Goal: Information Seeking & Learning: Learn about a topic

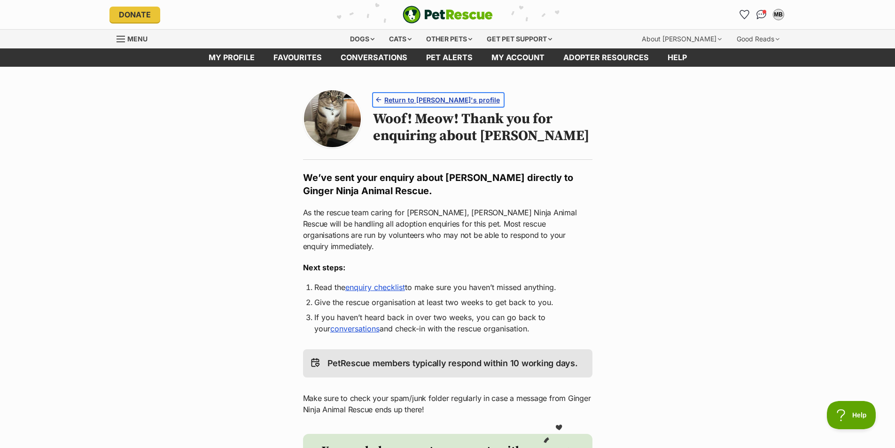
click at [282, 97] on span "Return to Tessa's profile" at bounding box center [442, 100] width 116 height 10
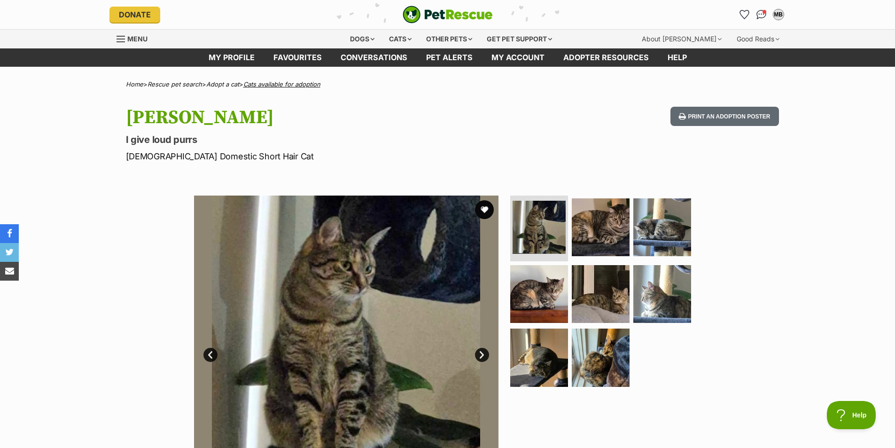
click at [282, 86] on link "Cats available for adoption" at bounding box center [281, 84] width 77 height 8
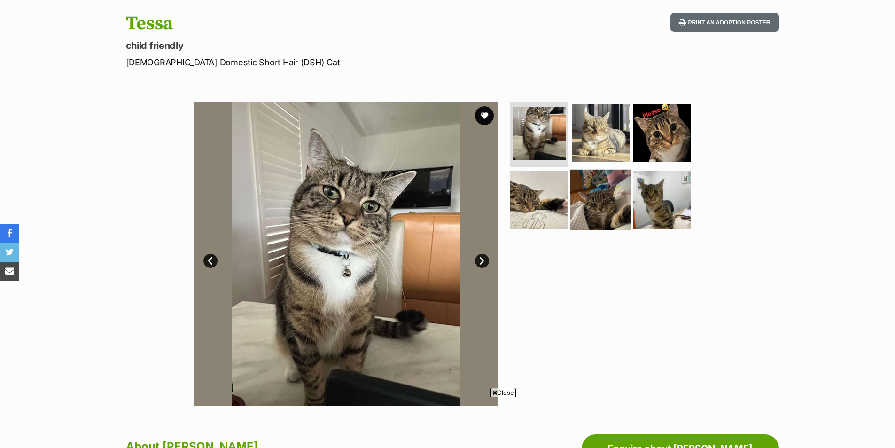
click at [590, 186] on img at bounding box center [601, 199] width 61 height 61
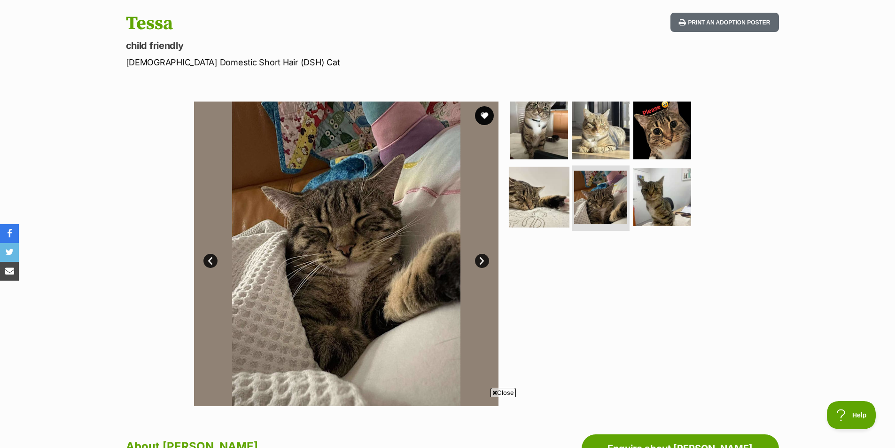
click at [544, 180] on img at bounding box center [539, 196] width 61 height 61
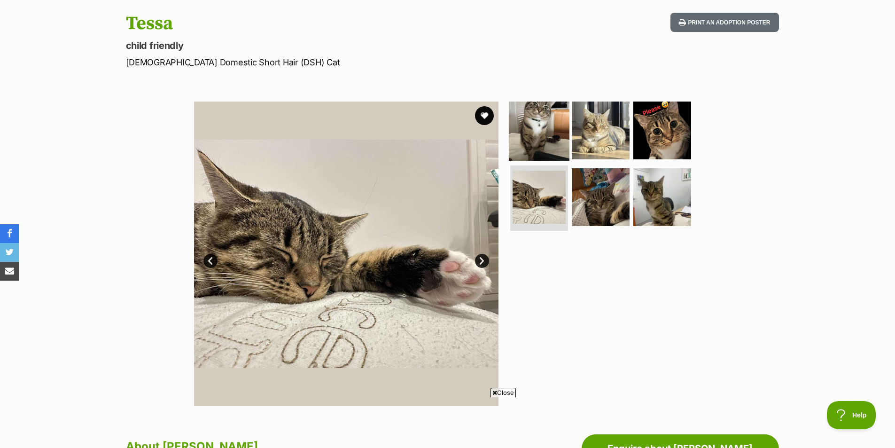
click at [548, 124] on img at bounding box center [539, 130] width 61 height 61
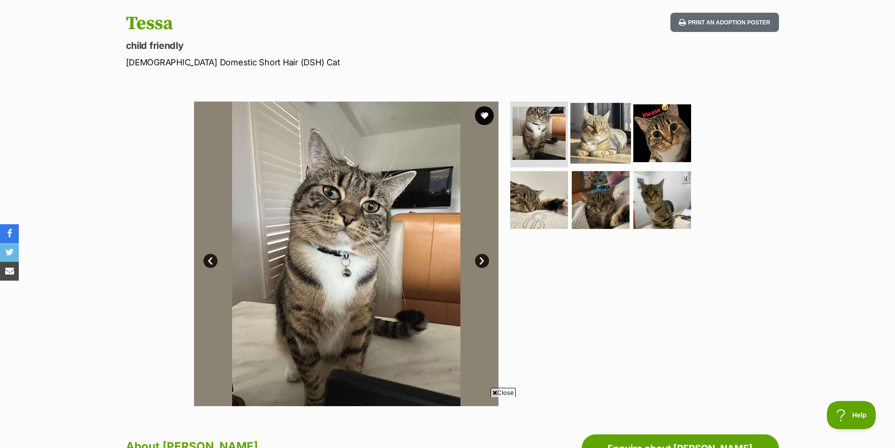
click at [616, 139] on img at bounding box center [601, 133] width 61 height 61
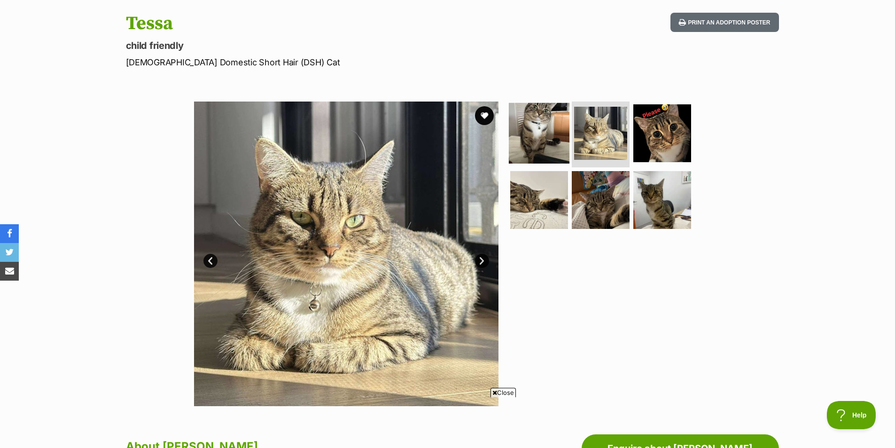
click at [542, 134] on img at bounding box center [539, 133] width 61 height 61
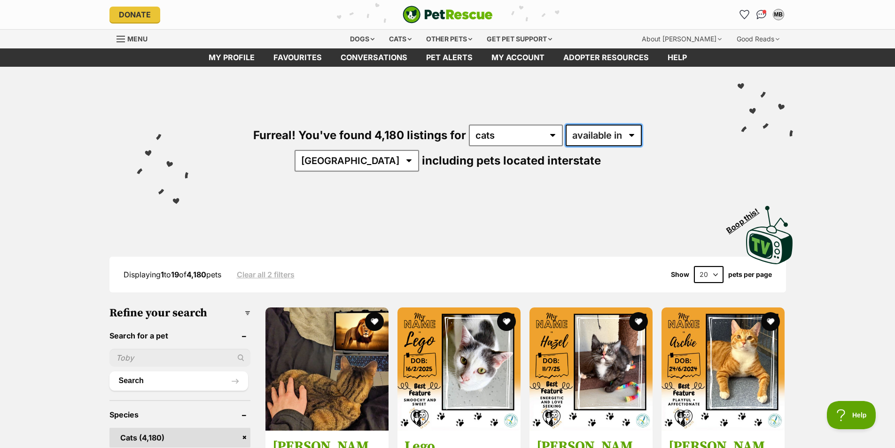
click at [591, 138] on select "available in located in" at bounding box center [604, 136] width 76 height 22
click at [419, 150] on select "Australia ACT NSW NT QLD SA TAS VIC WA" at bounding box center [357, 161] width 125 height 22
select select "SA"
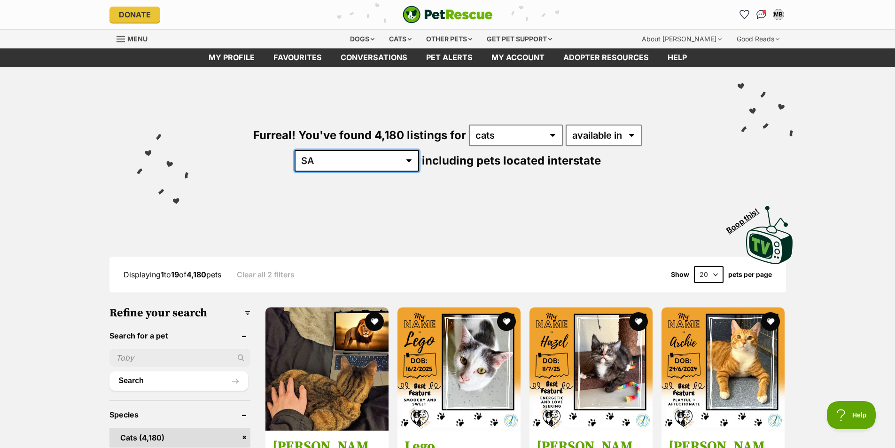
click at [419, 150] on select "Australia ACT NSW NT QLD SA TAS VIC WA" at bounding box center [357, 161] width 125 height 22
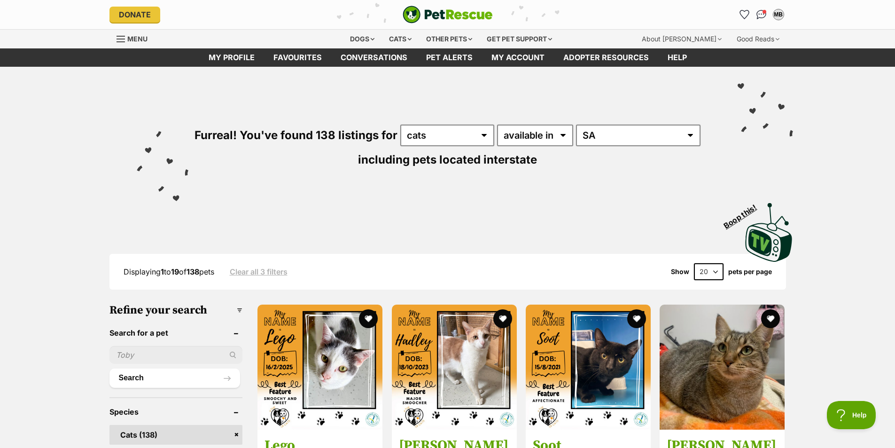
click at [393, 198] on div "Visit PetRescue TV (external site) Boop this!" at bounding box center [447, 229] width 691 height 69
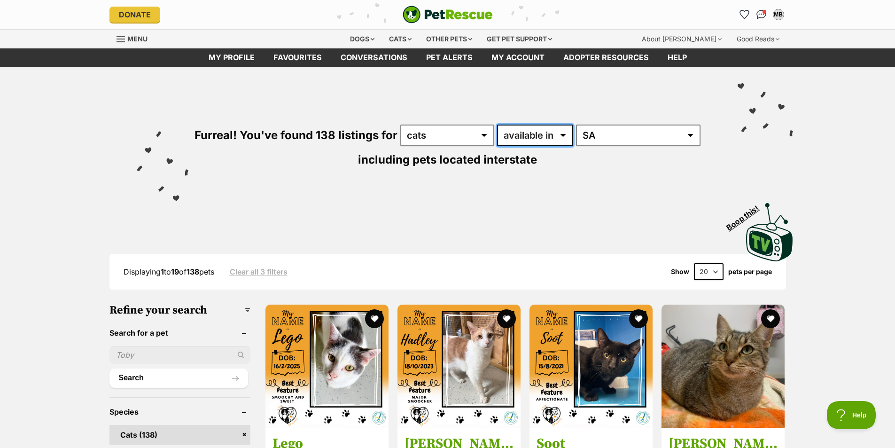
click at [525, 139] on select "available in located in" at bounding box center [535, 136] width 76 height 22
select select "disabled"
click at [498, 125] on select "available in located in" at bounding box center [535, 136] width 76 height 22
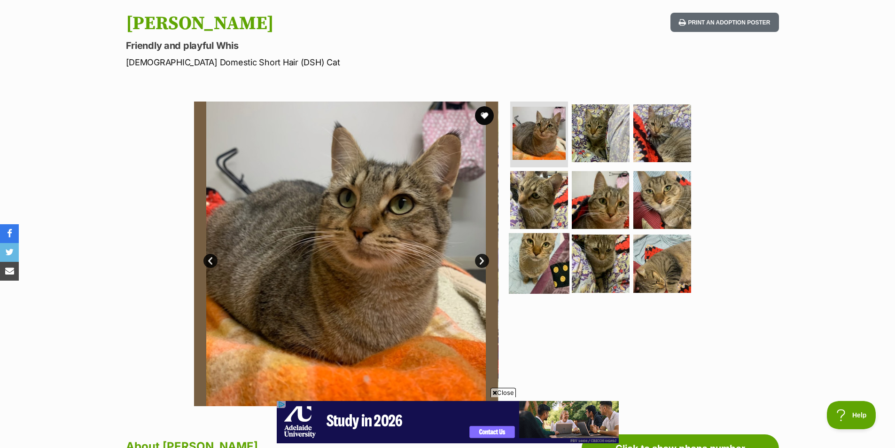
click at [551, 236] on img at bounding box center [539, 263] width 61 height 61
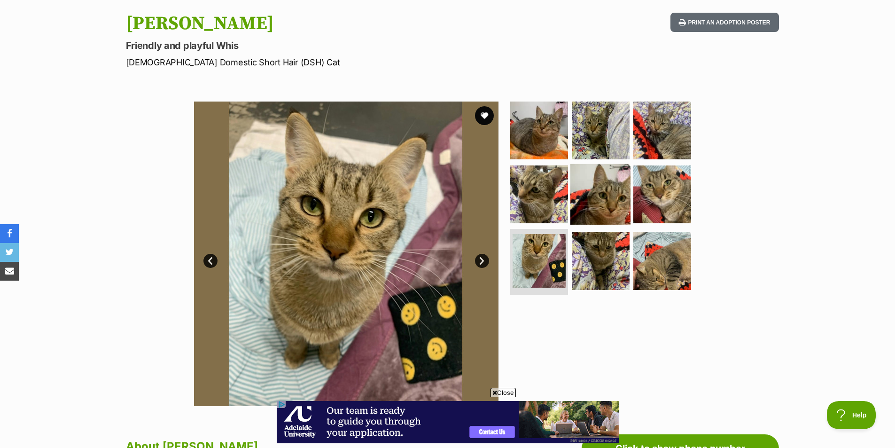
click at [596, 196] on img at bounding box center [601, 194] width 61 height 61
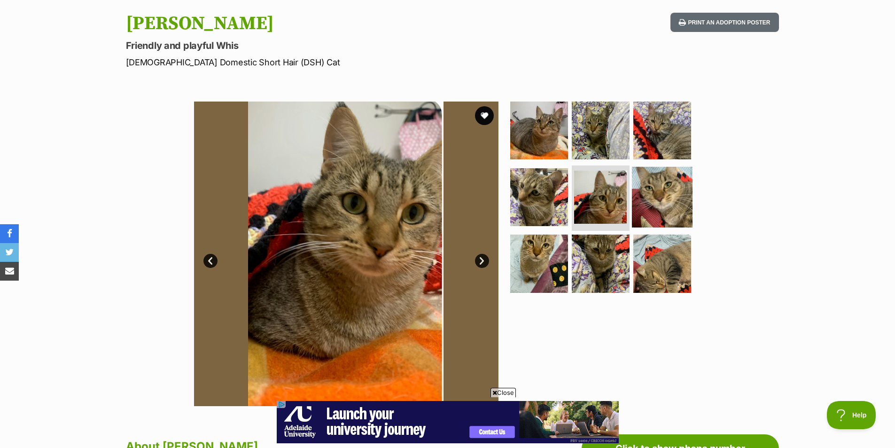
click at [644, 194] on img at bounding box center [662, 196] width 61 height 61
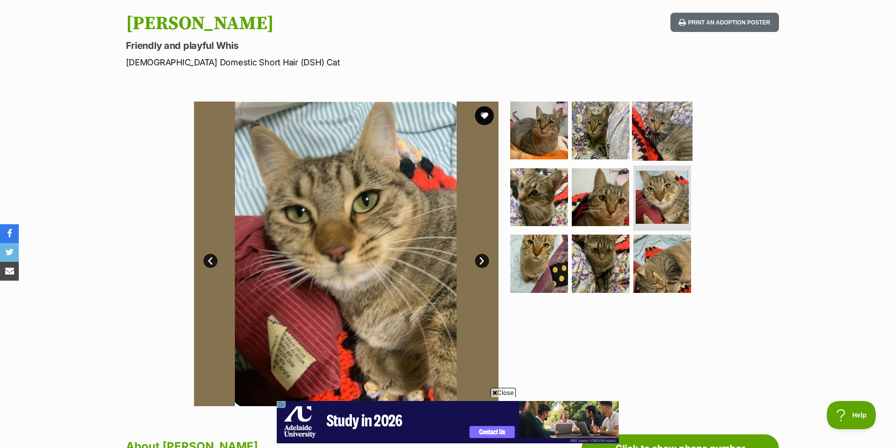
click at [671, 136] on img at bounding box center [662, 130] width 61 height 61
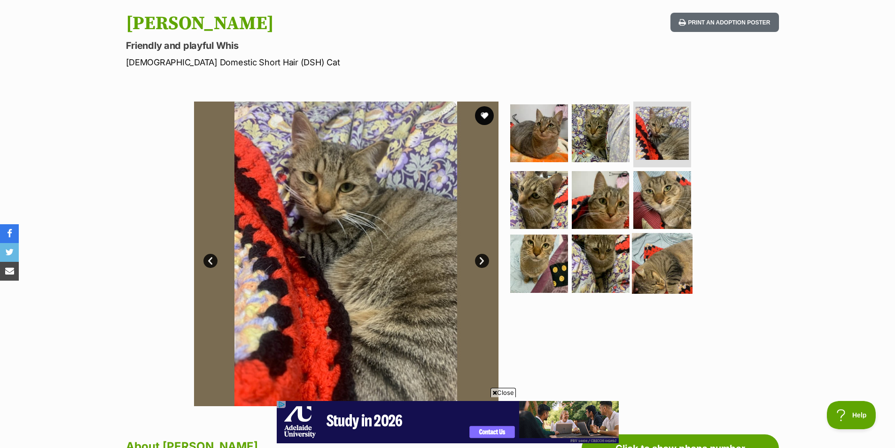
click at [660, 248] on img at bounding box center [662, 263] width 61 height 61
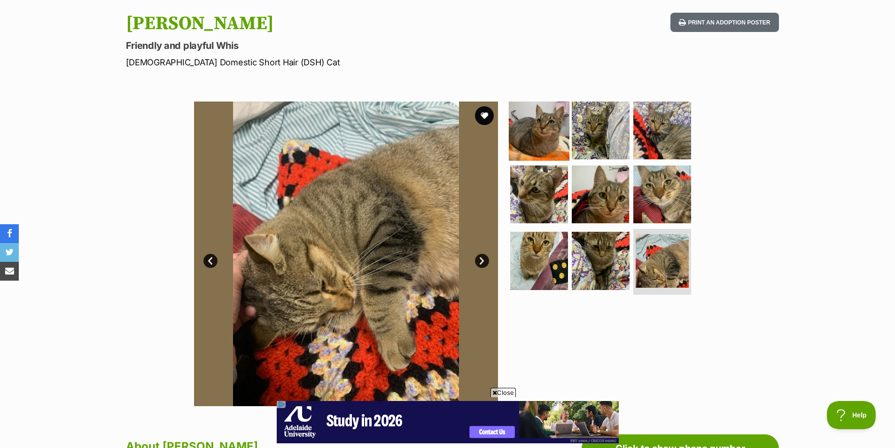
click at [560, 132] on img at bounding box center [539, 130] width 61 height 61
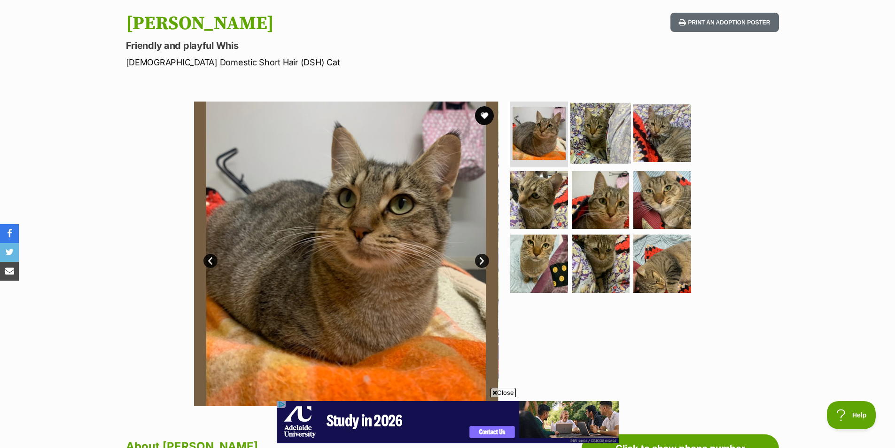
click at [604, 131] on img at bounding box center [601, 133] width 61 height 61
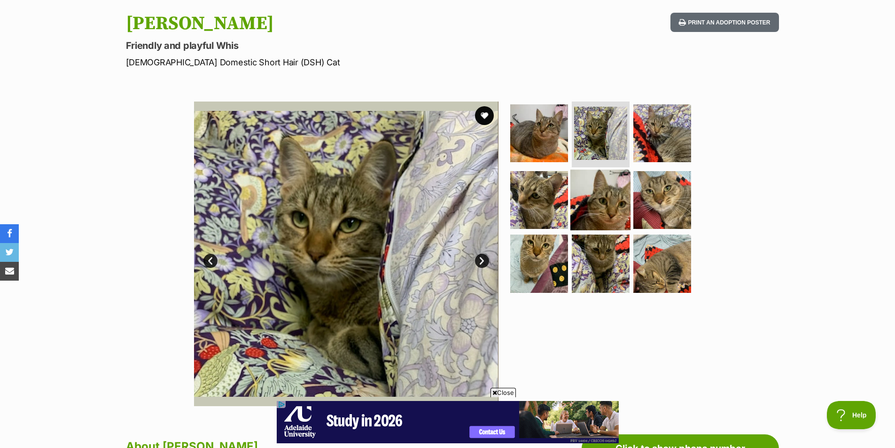
click at [577, 202] on img at bounding box center [601, 199] width 61 height 61
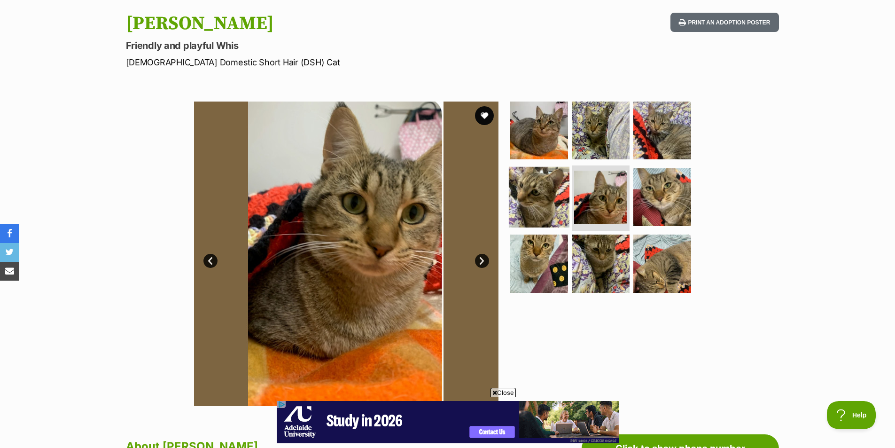
click at [533, 201] on img at bounding box center [539, 196] width 61 height 61
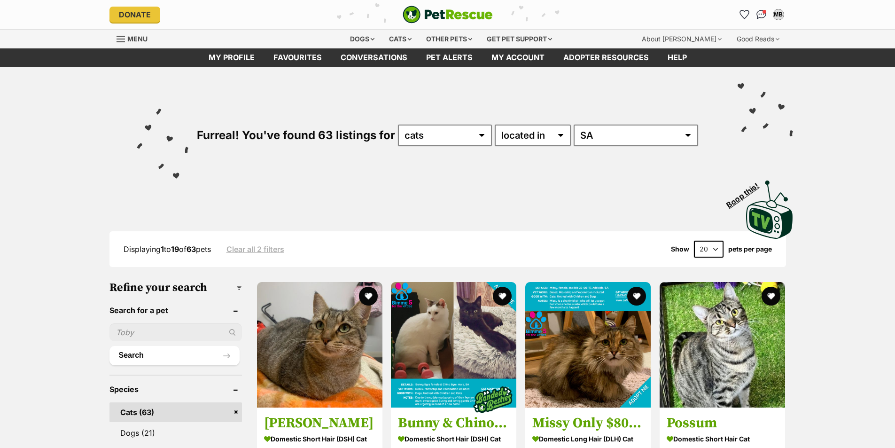
click at [432, 239] on div "Displaying 1 to 19 of 63 pets Clear all 2 filters Show 20 40 60 pets per page" at bounding box center [448, 249] width 677 height 36
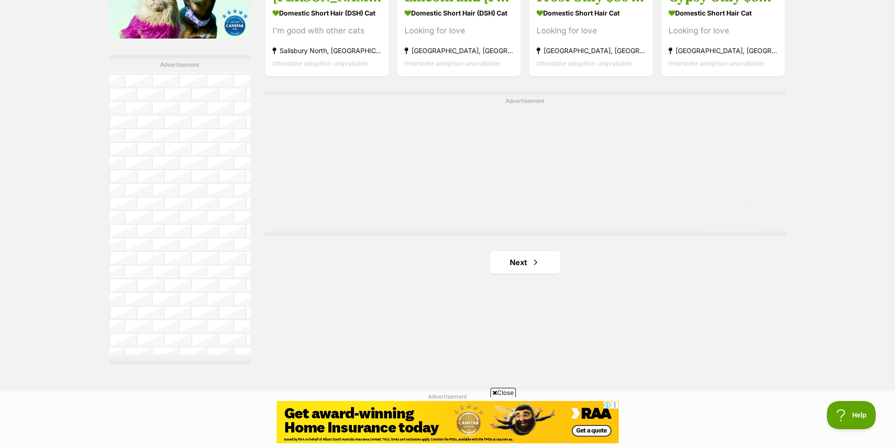
scroll to position [1598, 0]
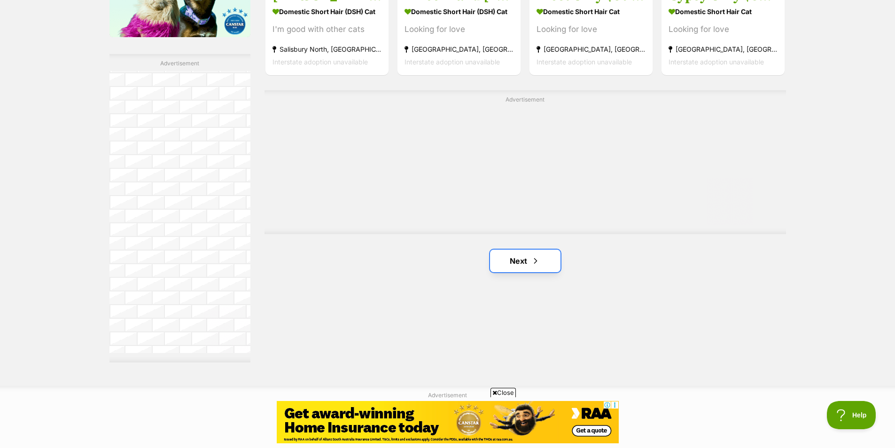
click at [525, 265] on link "Next" at bounding box center [525, 261] width 71 height 23
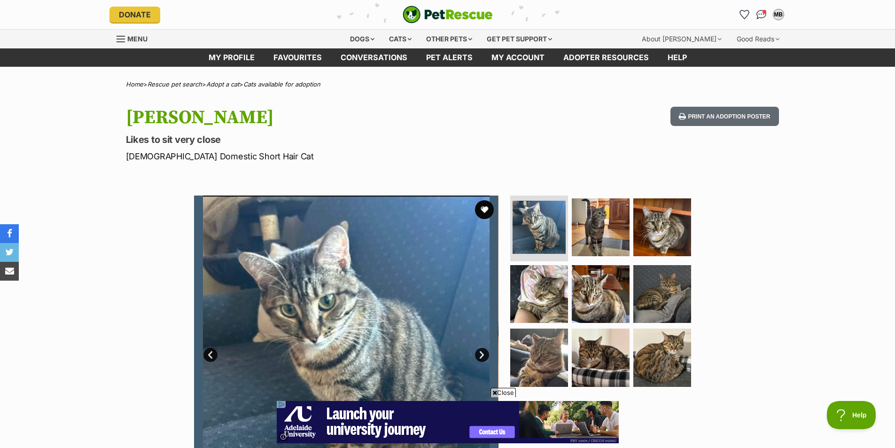
scroll to position [94, 0]
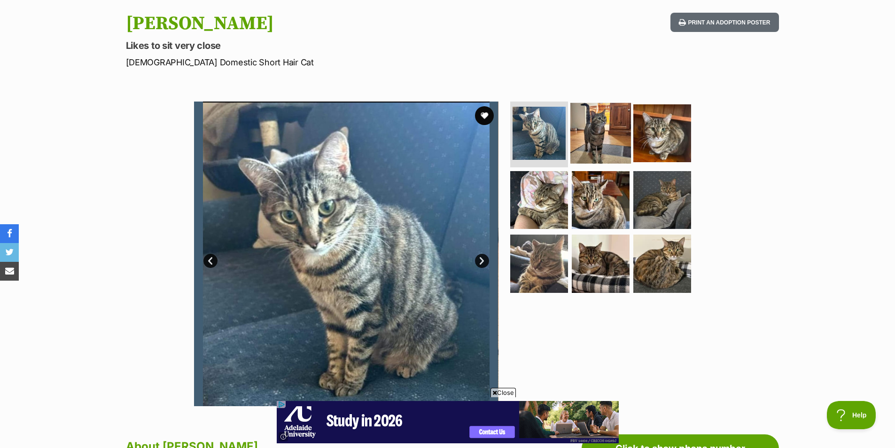
click at [597, 130] on img at bounding box center [601, 133] width 61 height 61
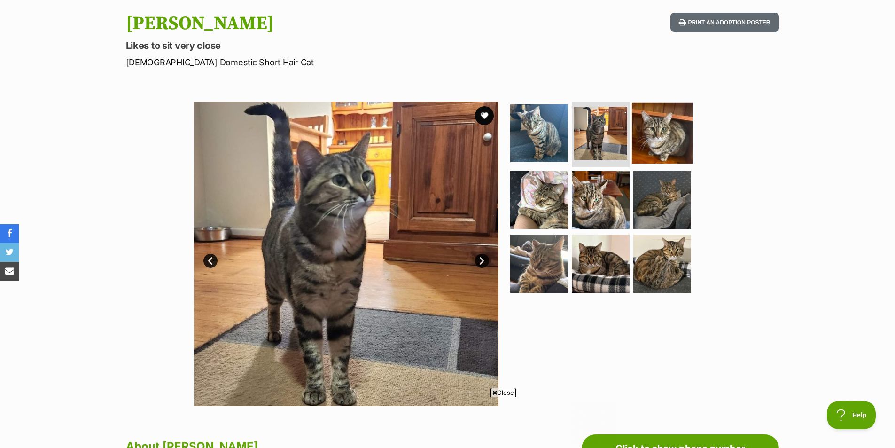
scroll to position [0, 0]
click at [660, 133] on img at bounding box center [662, 133] width 61 height 61
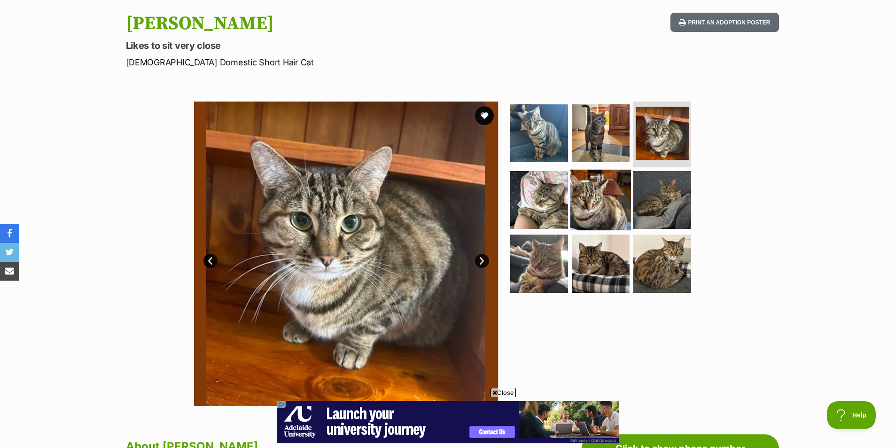
click at [585, 186] on img at bounding box center [601, 199] width 61 height 61
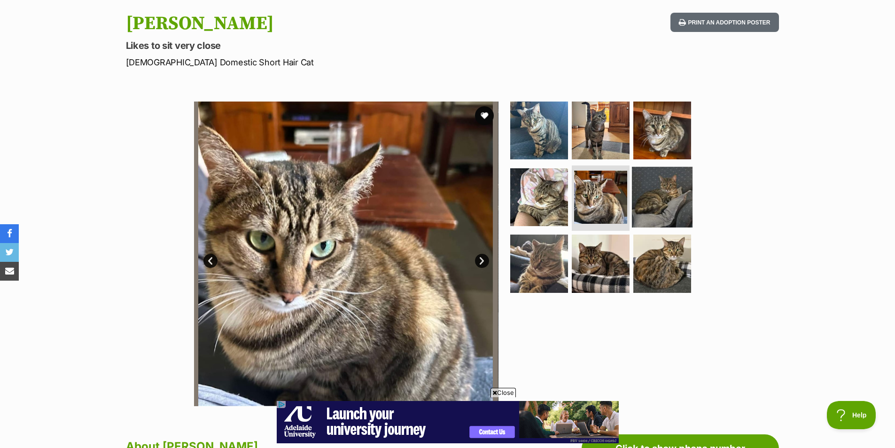
click at [650, 196] on img at bounding box center [662, 196] width 61 height 61
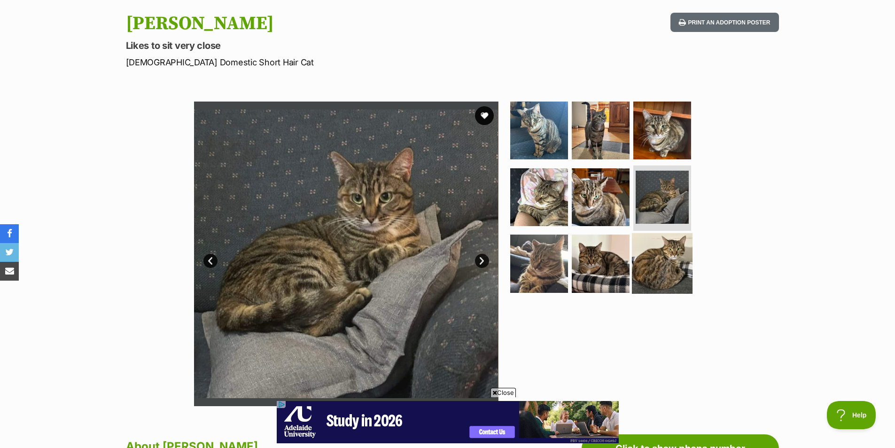
click at [651, 251] on img at bounding box center [662, 263] width 61 height 61
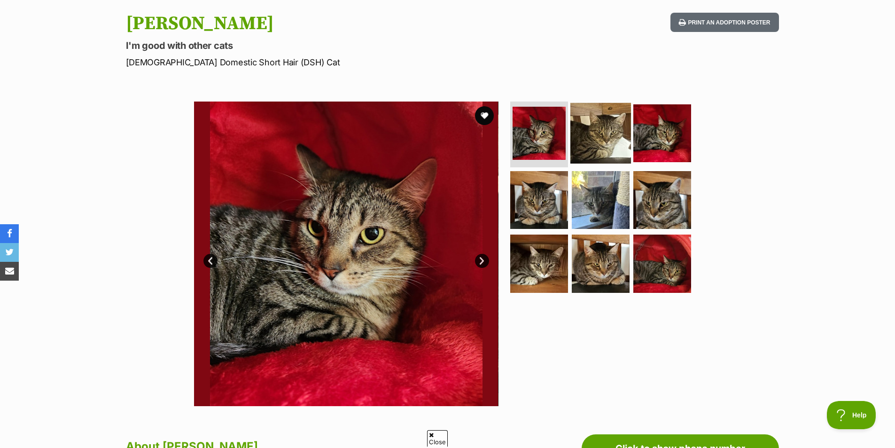
click at [591, 150] on img at bounding box center [601, 133] width 61 height 61
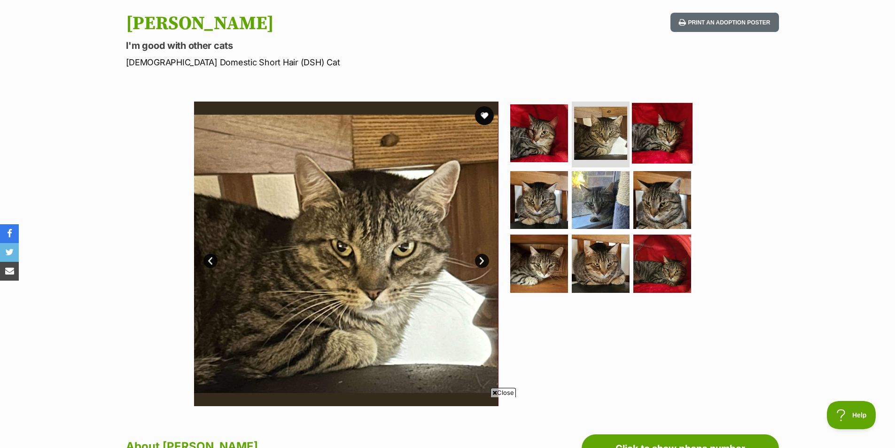
click at [645, 140] on img at bounding box center [662, 133] width 61 height 61
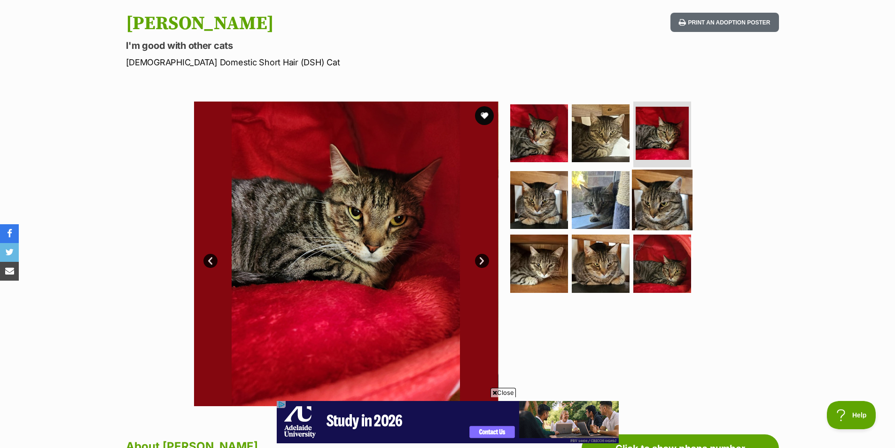
click at [681, 206] on img at bounding box center [662, 199] width 61 height 61
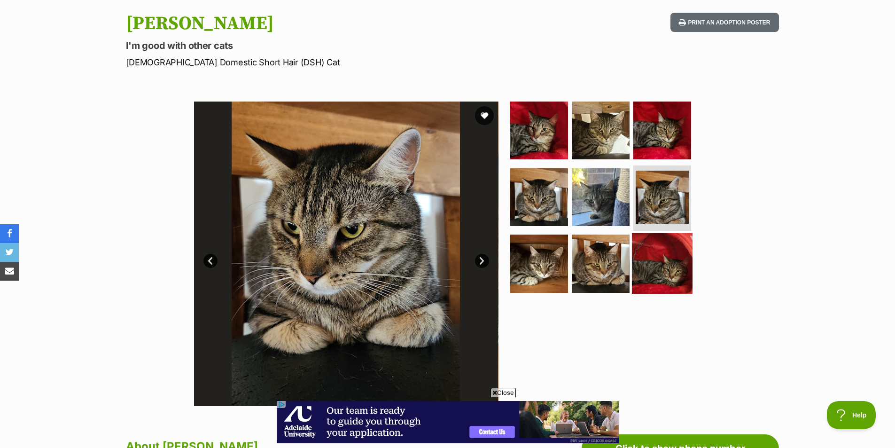
click at [655, 252] on img at bounding box center [662, 263] width 61 height 61
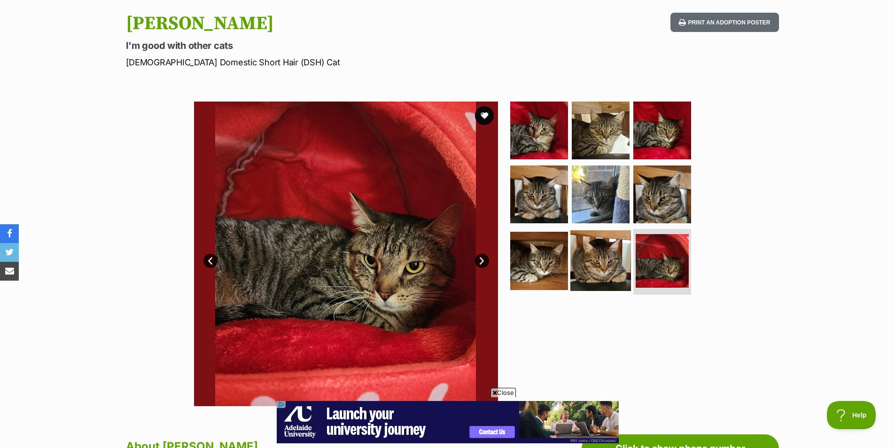
click at [611, 257] on img at bounding box center [601, 260] width 61 height 61
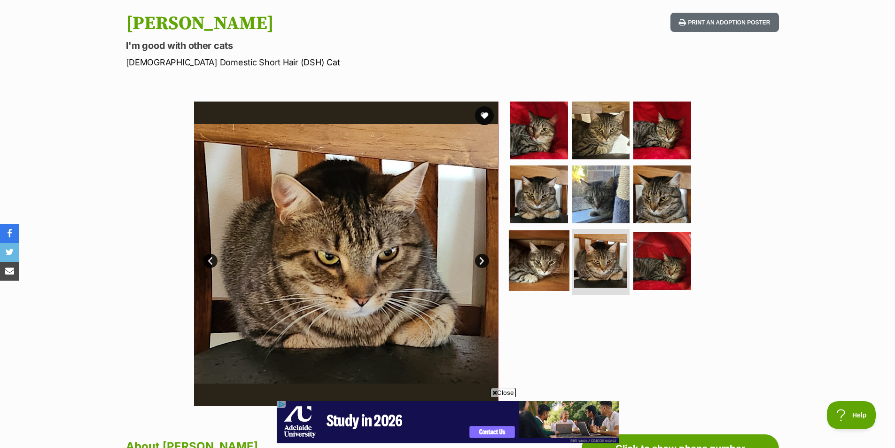
click at [550, 271] on img at bounding box center [539, 260] width 61 height 61
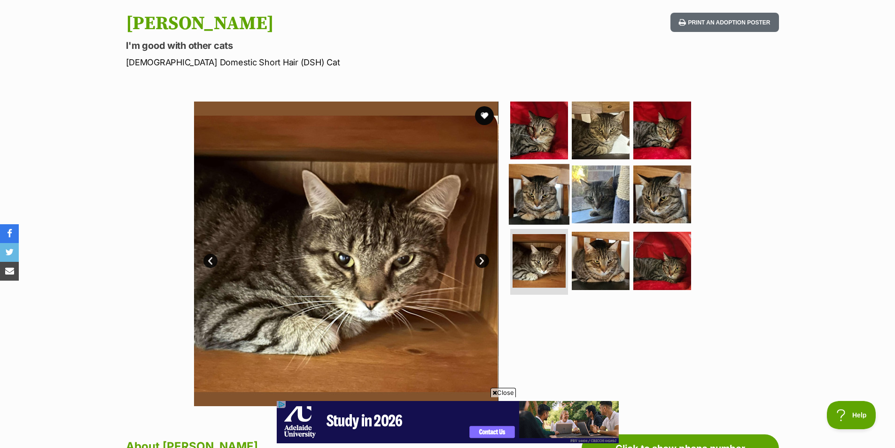
click at [552, 218] on img at bounding box center [539, 194] width 61 height 61
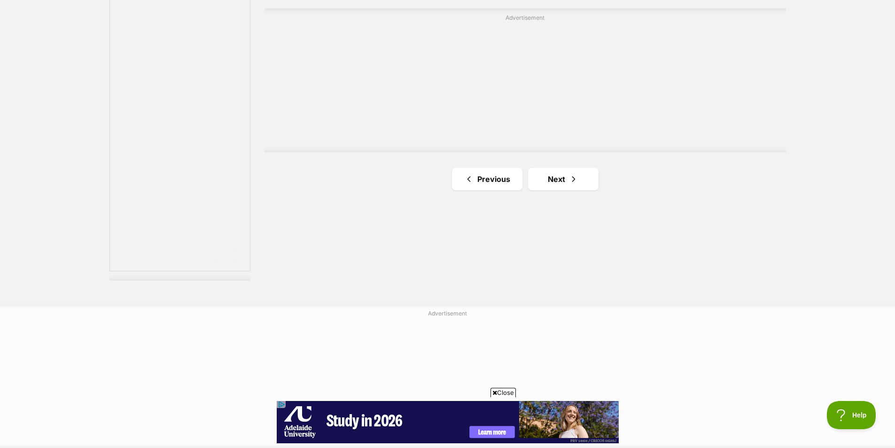
scroll to position [1692, 0]
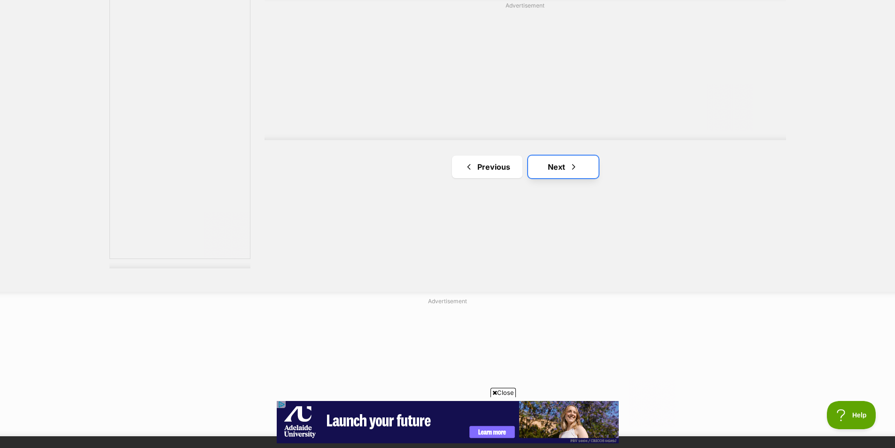
click at [572, 165] on span "Next page" at bounding box center [573, 166] width 9 height 11
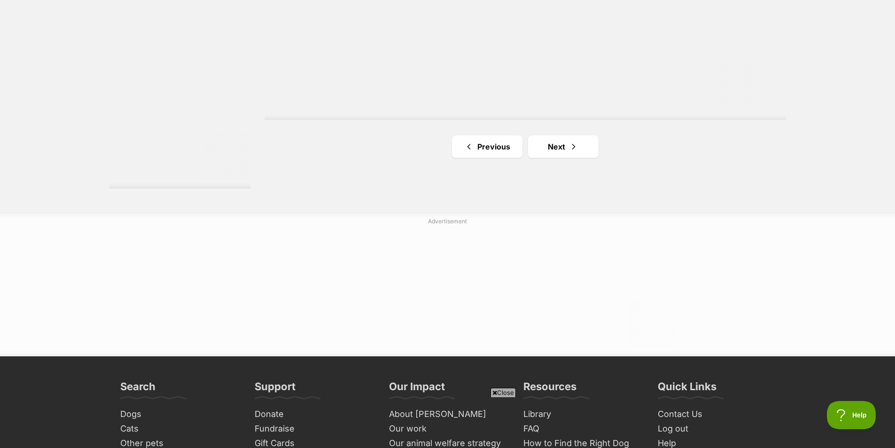
scroll to position [1786, 0]
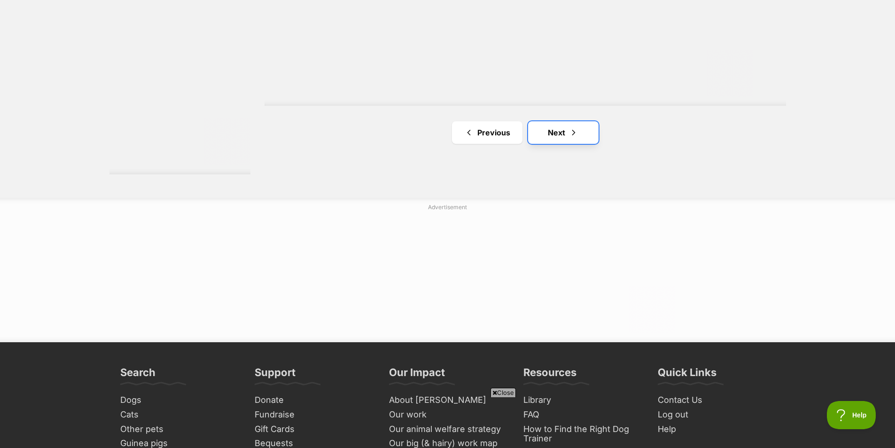
click at [560, 132] on link "Next" at bounding box center [563, 132] width 71 height 23
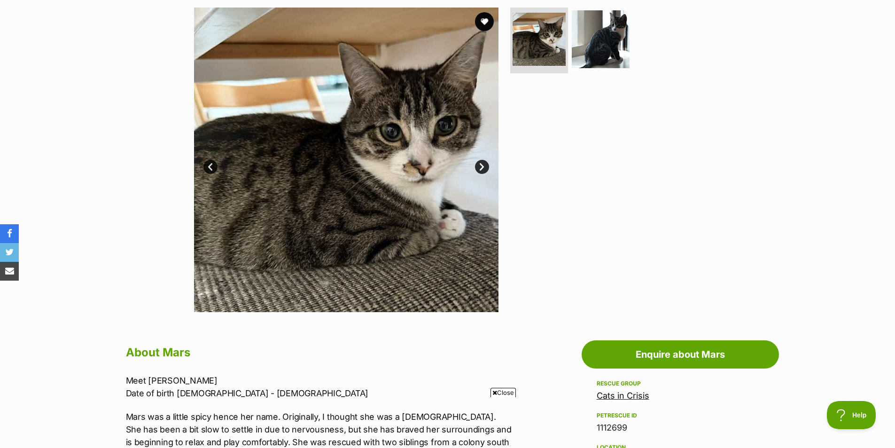
scroll to position [94, 0]
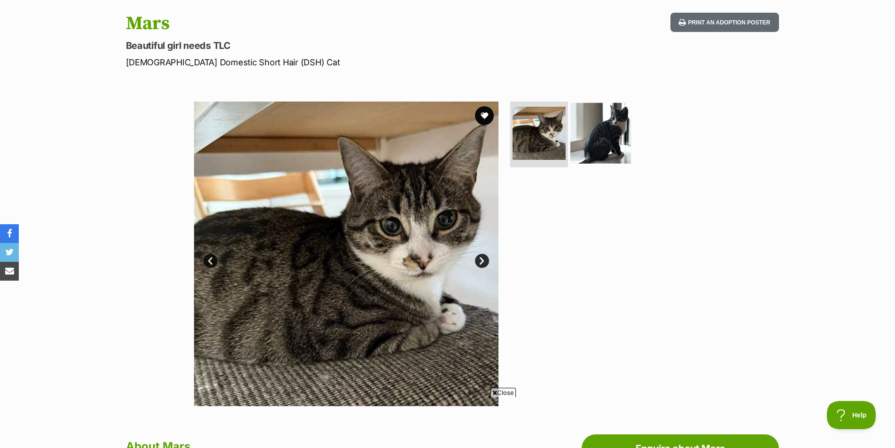
click at [597, 125] on img at bounding box center [601, 133] width 61 height 61
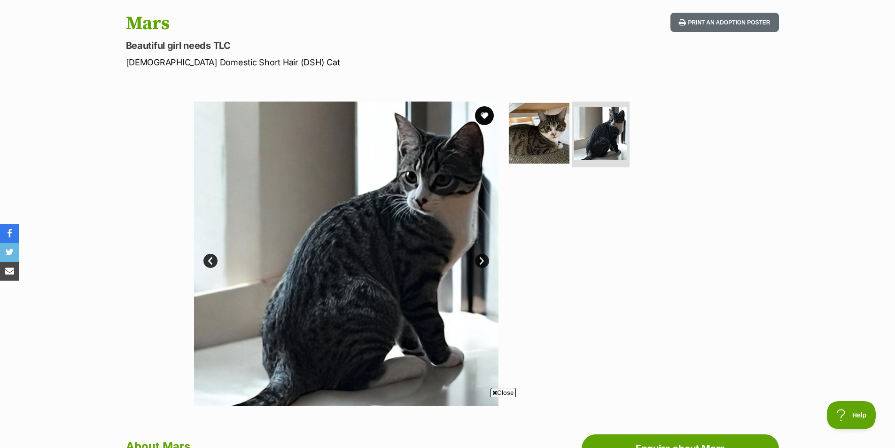
click at [554, 132] on img at bounding box center [539, 133] width 61 height 61
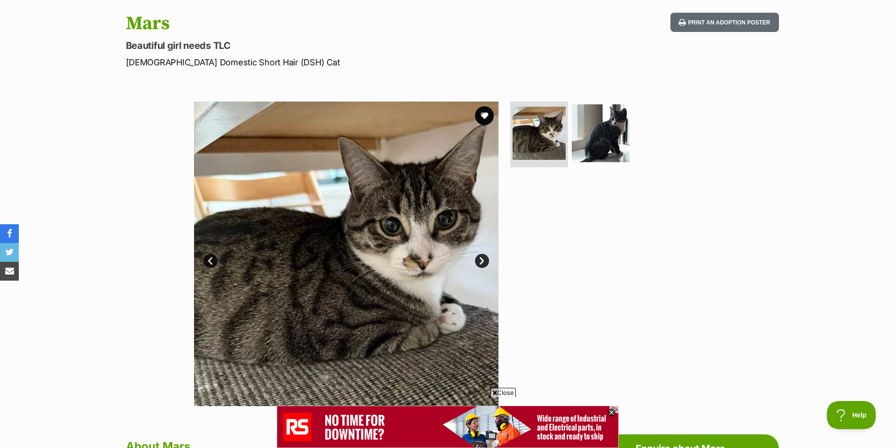
scroll to position [0, 0]
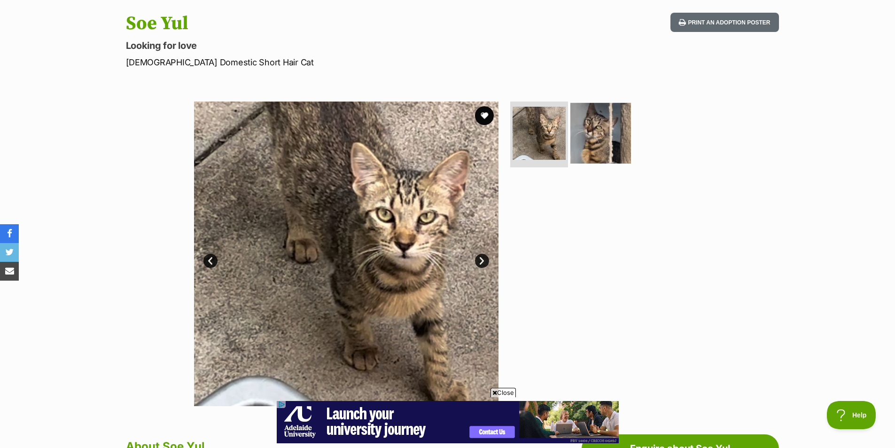
click at [586, 136] on img at bounding box center [601, 133] width 61 height 61
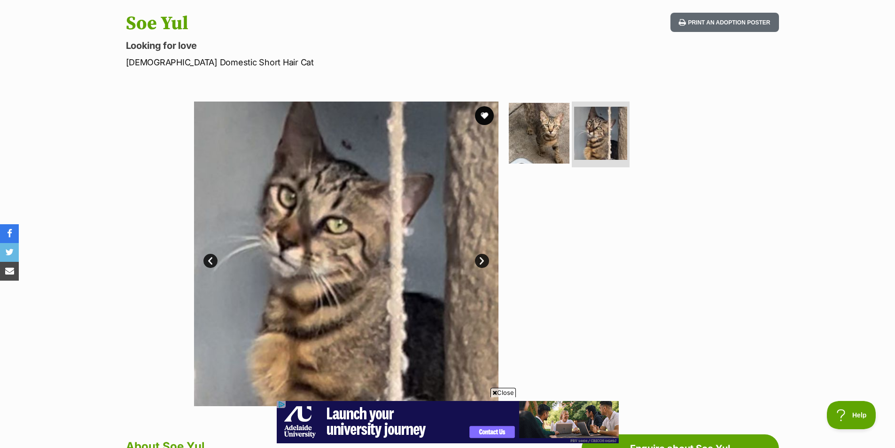
click at [543, 144] on img at bounding box center [539, 133] width 61 height 61
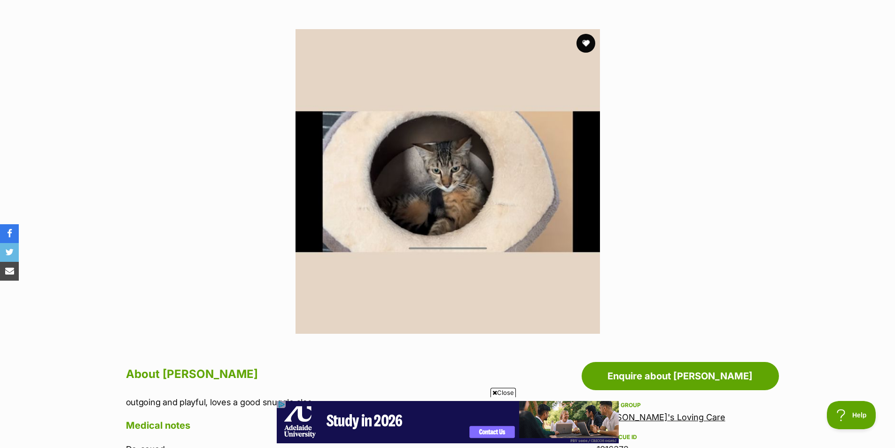
scroll to position [188, 0]
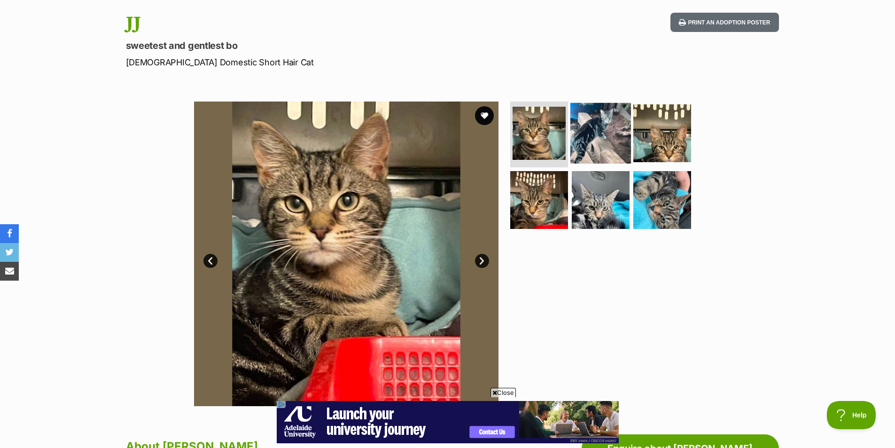
click at [597, 118] on img at bounding box center [601, 133] width 61 height 61
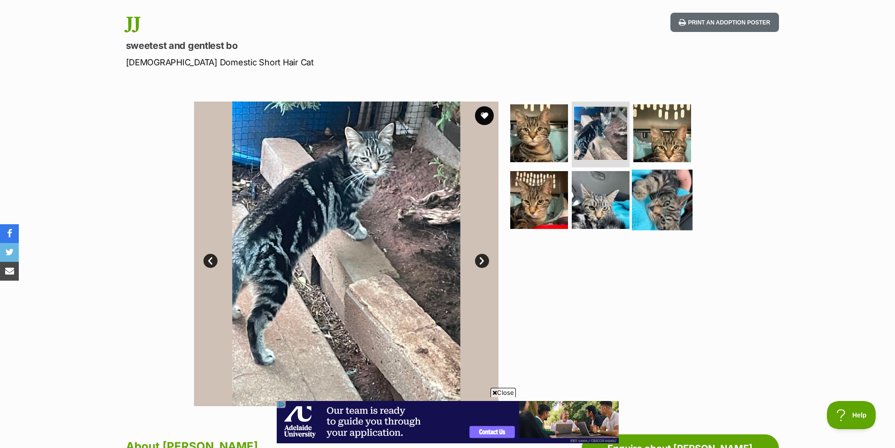
click at [657, 191] on img at bounding box center [662, 199] width 61 height 61
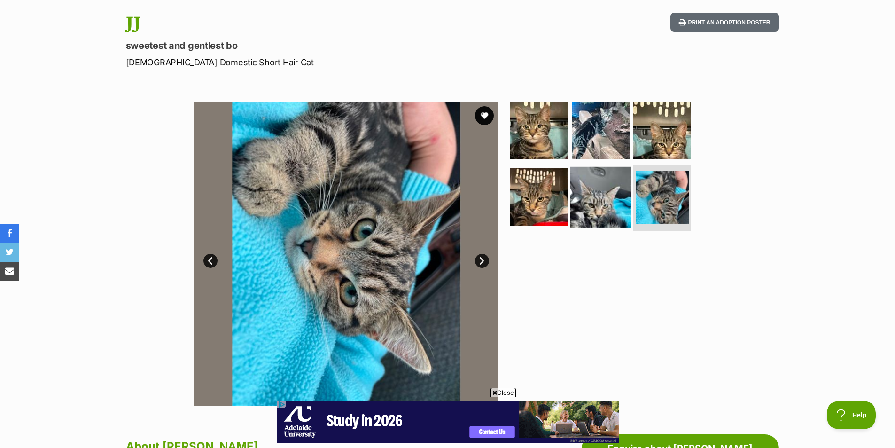
click at [571, 185] on img at bounding box center [601, 196] width 61 height 61
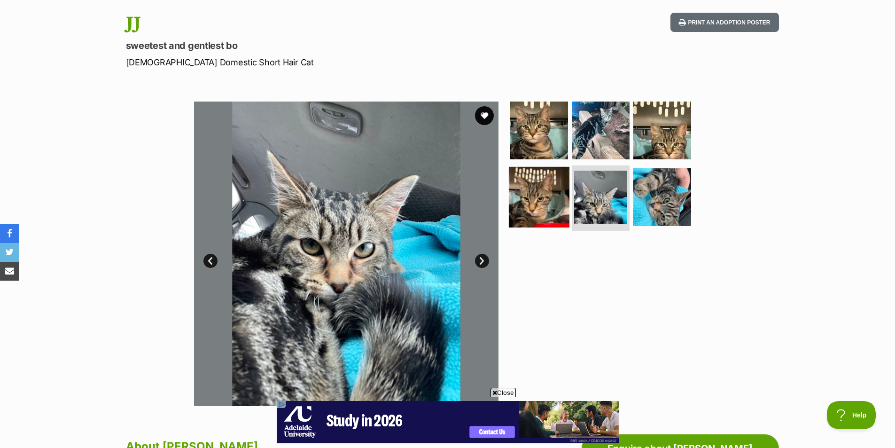
click at [546, 193] on img at bounding box center [539, 196] width 61 height 61
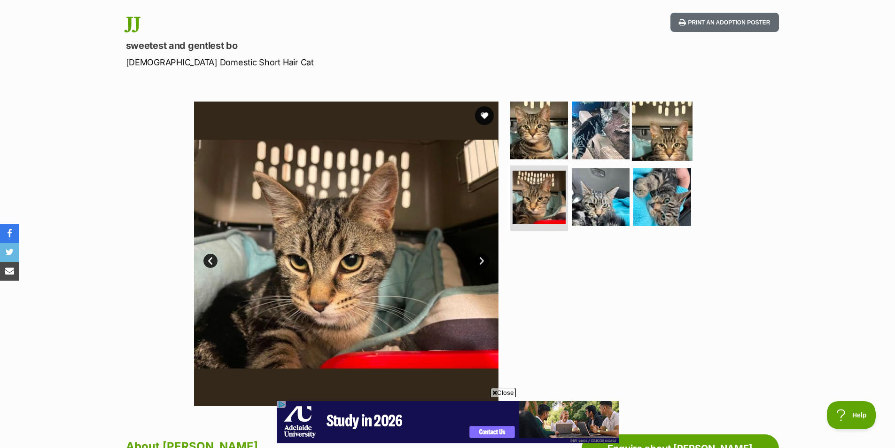
click at [674, 143] on img at bounding box center [662, 130] width 61 height 61
